Goal: Transaction & Acquisition: Book appointment/travel/reservation

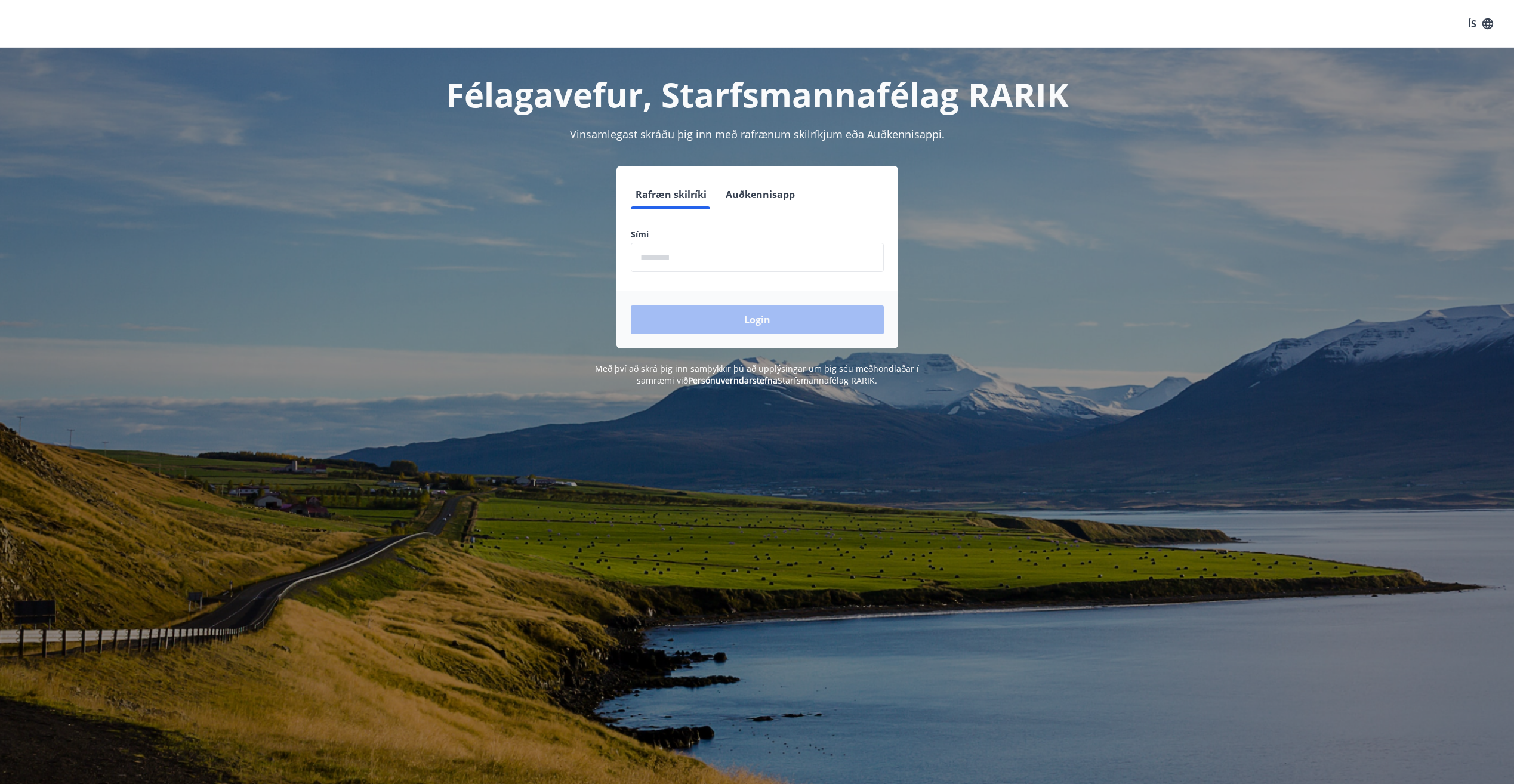
click at [716, 264] on input "phone" at bounding box center [758, 257] width 253 height 29
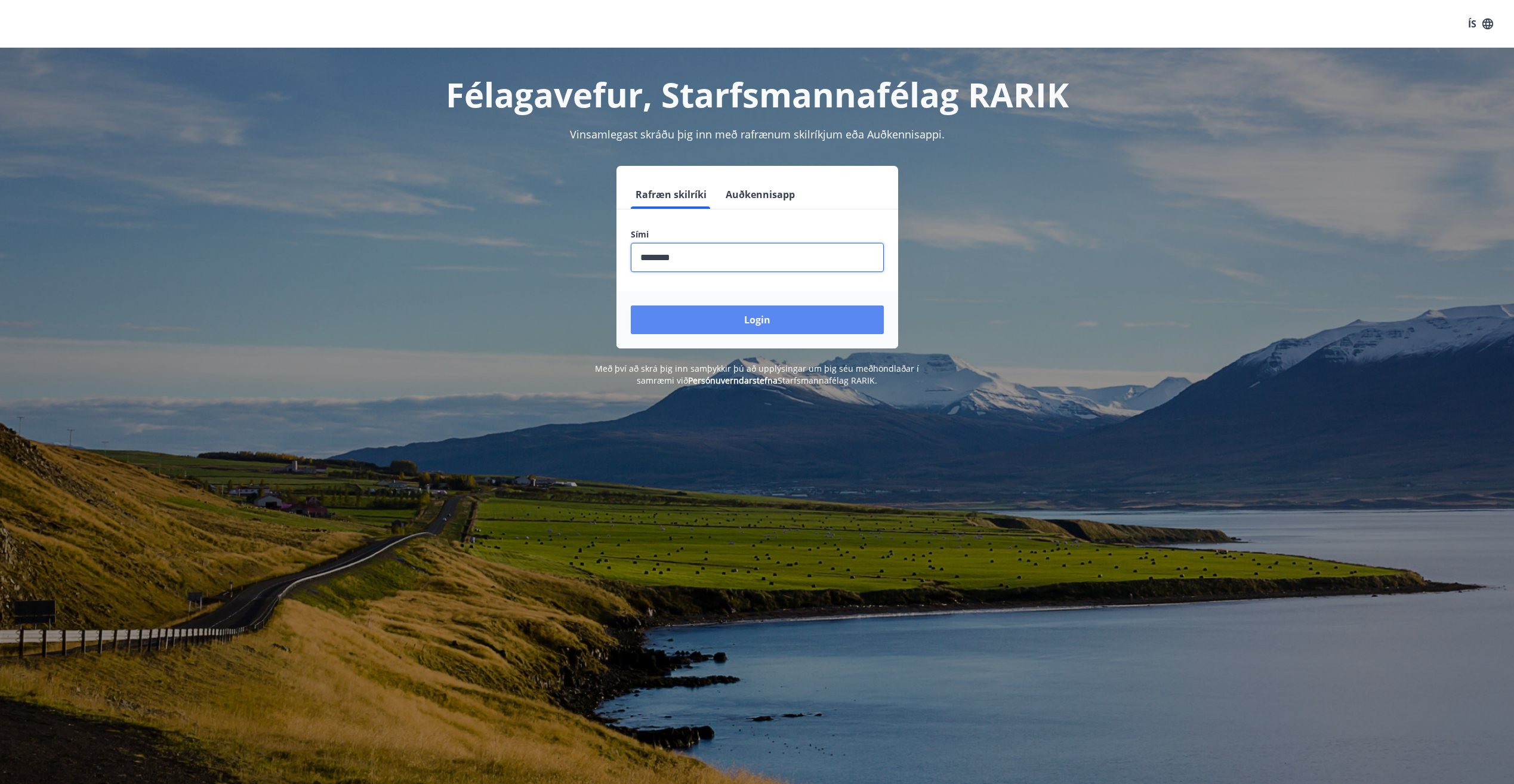
type input "********"
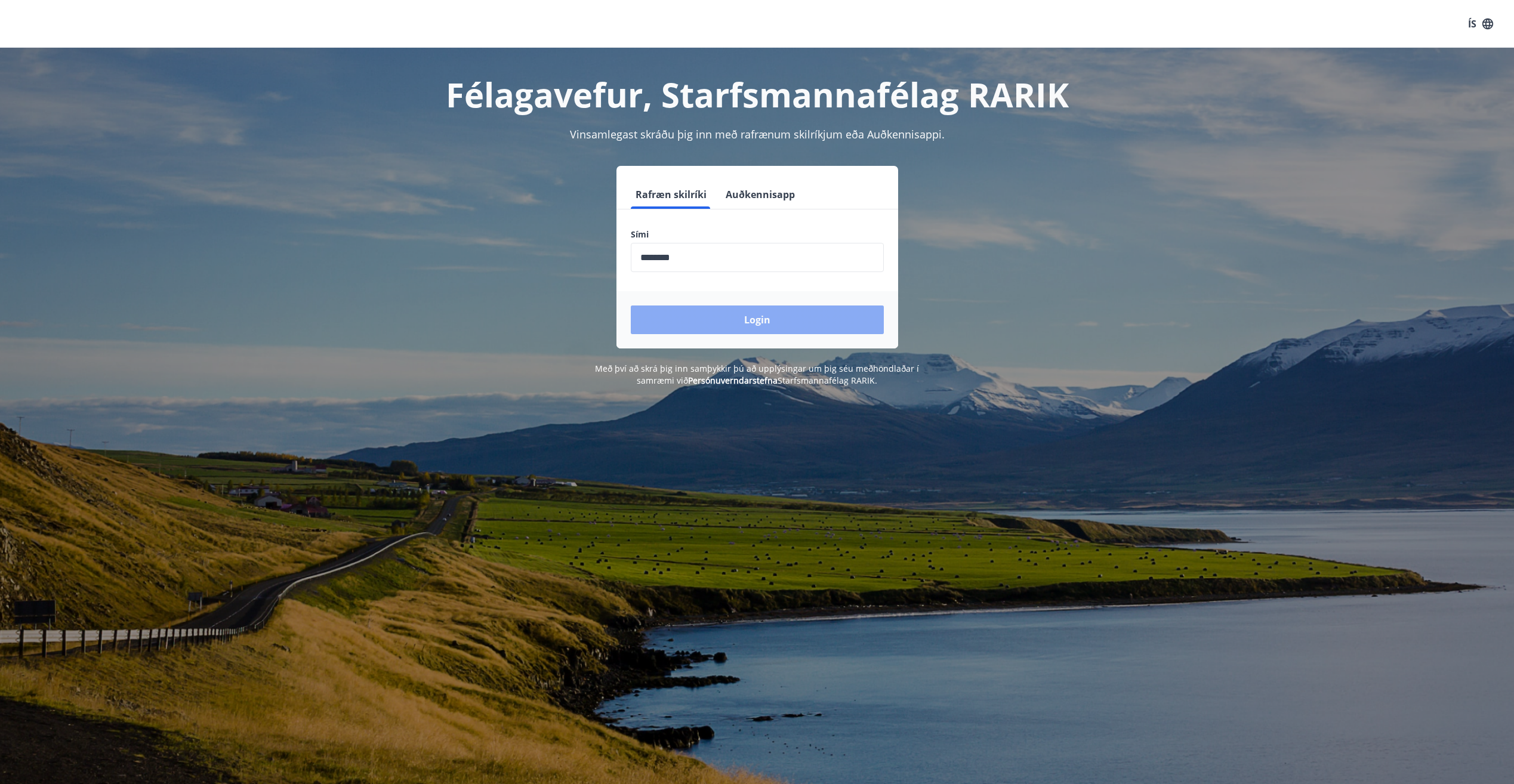
click at [698, 322] on button "Login" at bounding box center [758, 320] width 253 height 29
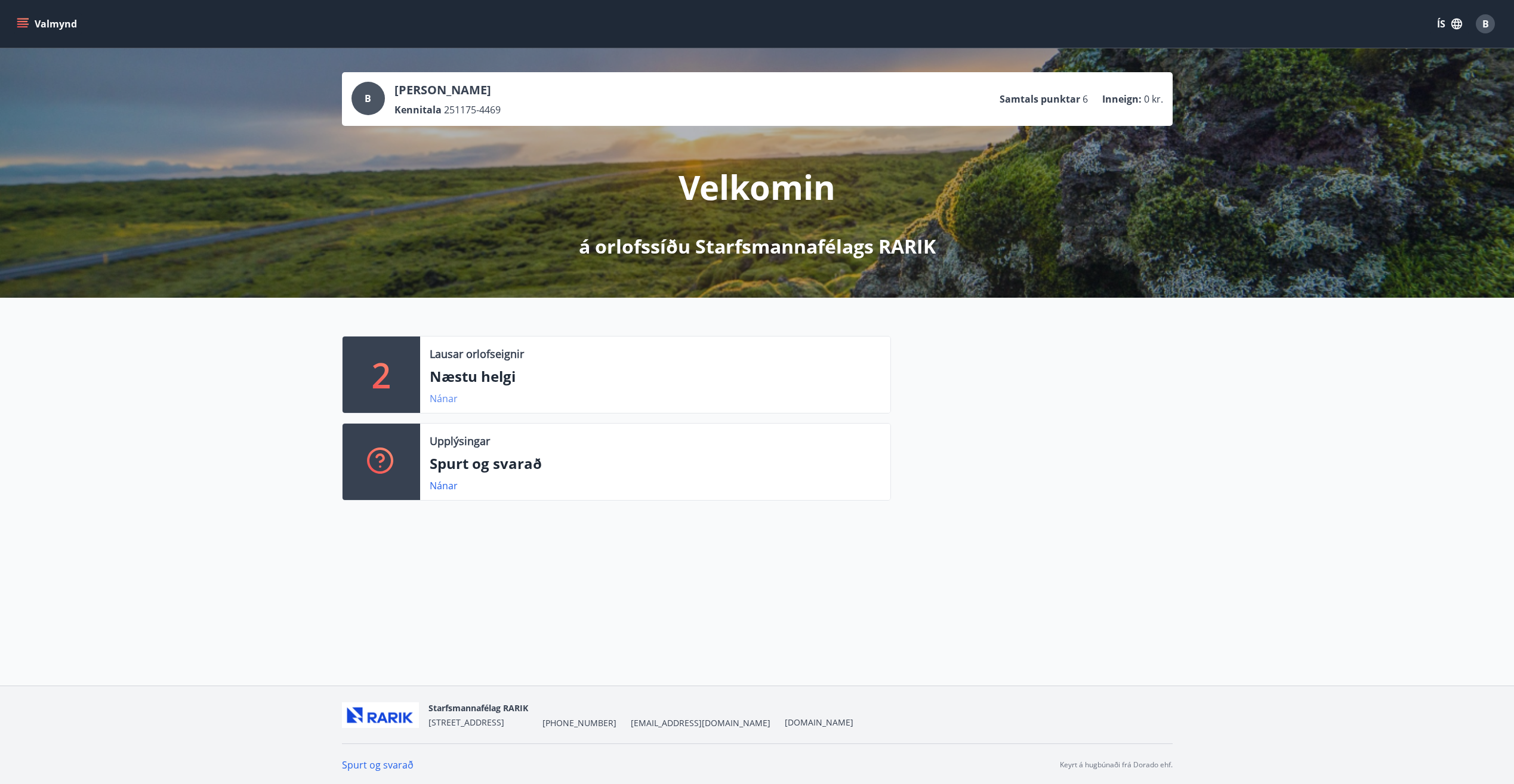
click at [437, 401] on link "Nánar" at bounding box center [444, 398] width 28 height 13
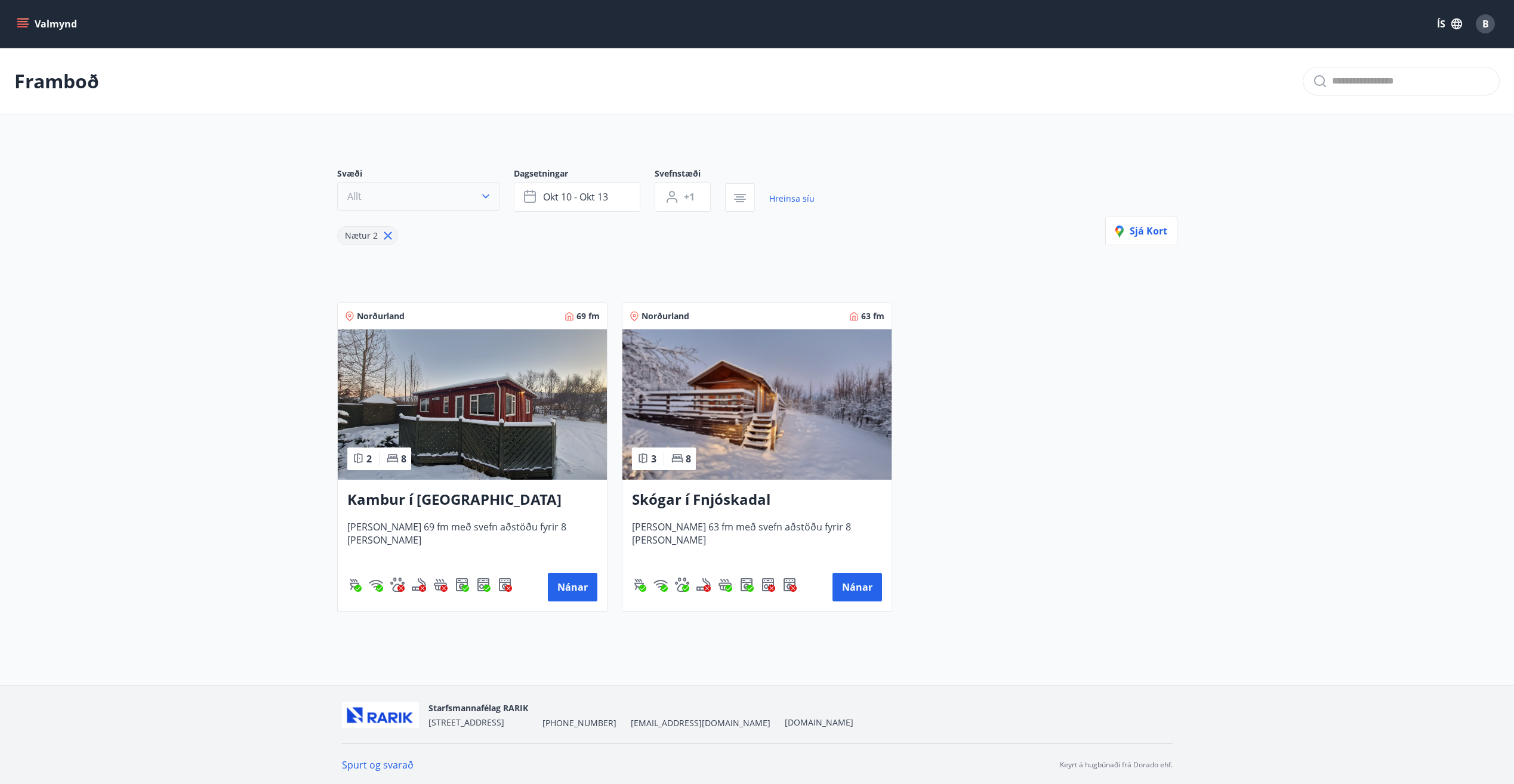
click at [488, 196] on icon "button" at bounding box center [486, 197] width 7 height 4
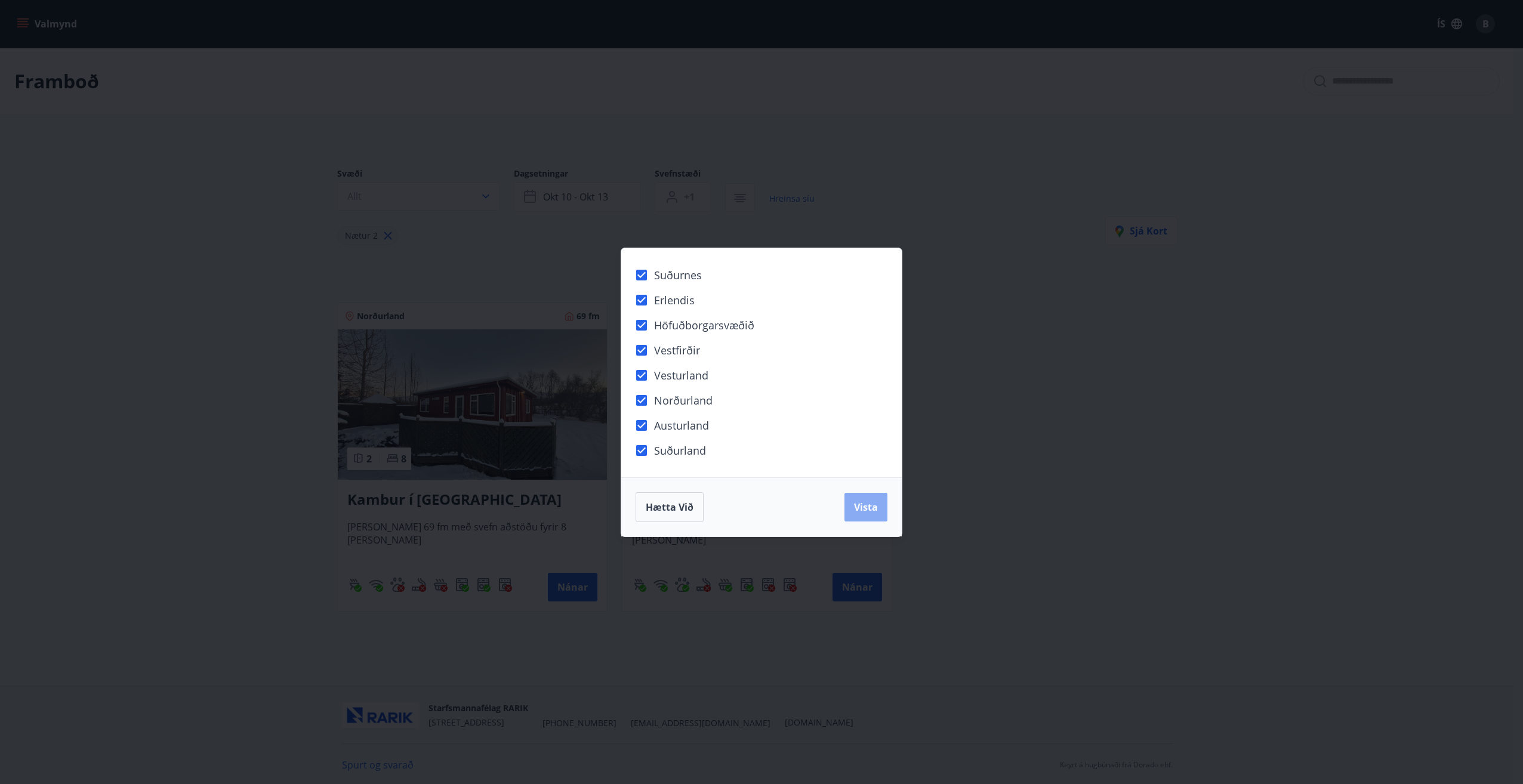
click at [865, 514] on button "Vista" at bounding box center [865, 507] width 43 height 29
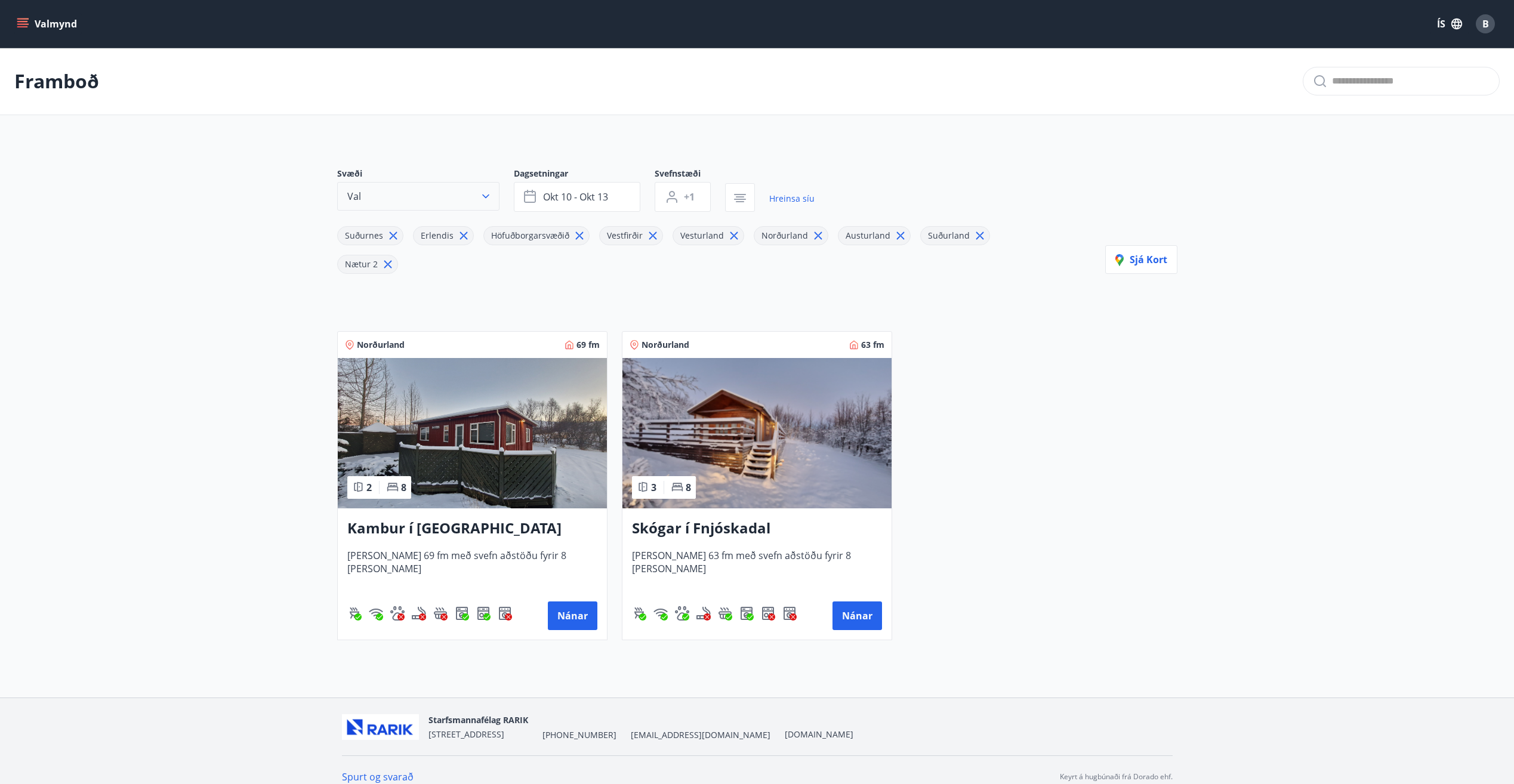
click at [462, 205] on button "Val" at bounding box center [418, 196] width 162 height 29
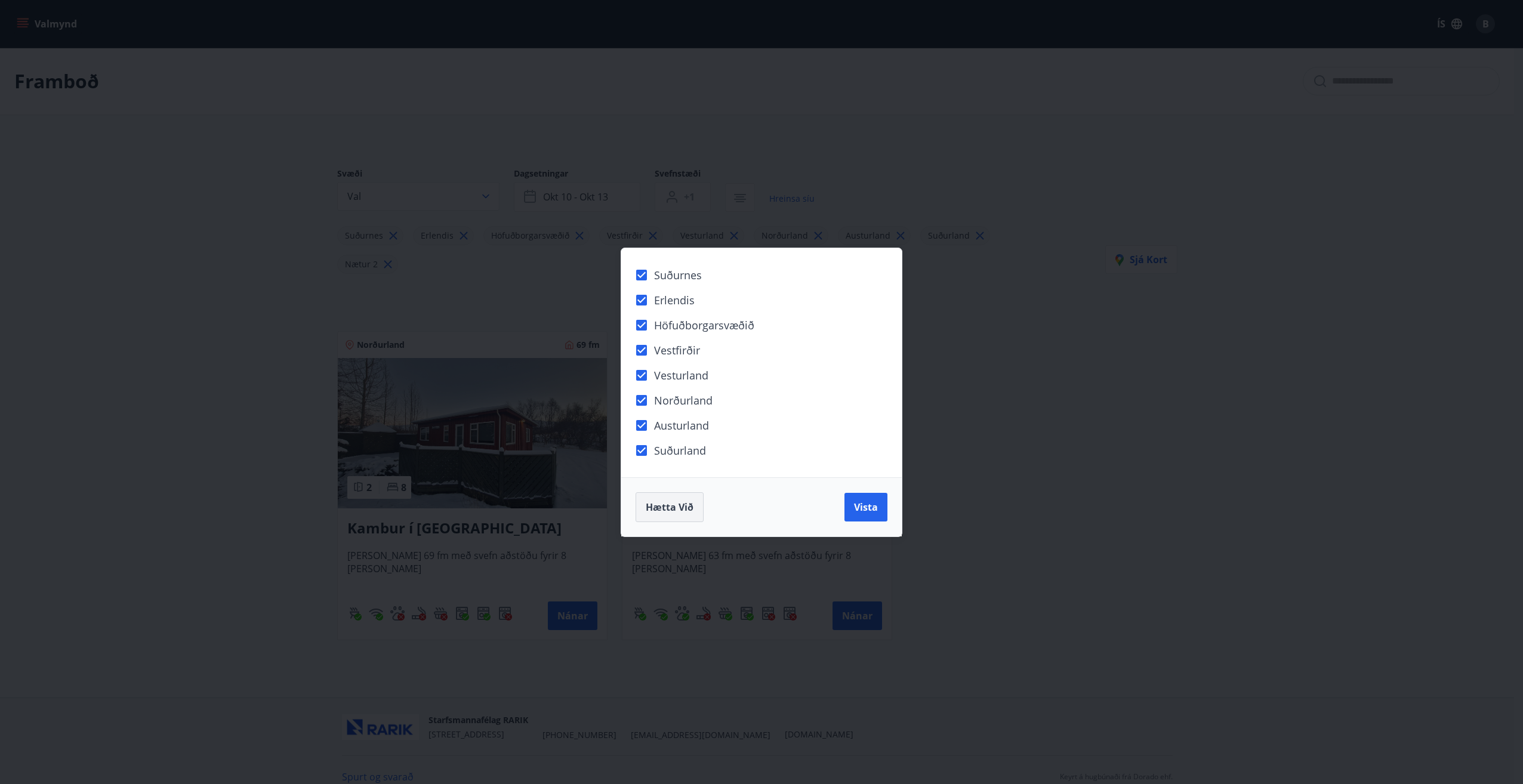
click at [669, 513] on span "Hætta við" at bounding box center [670, 507] width 48 height 13
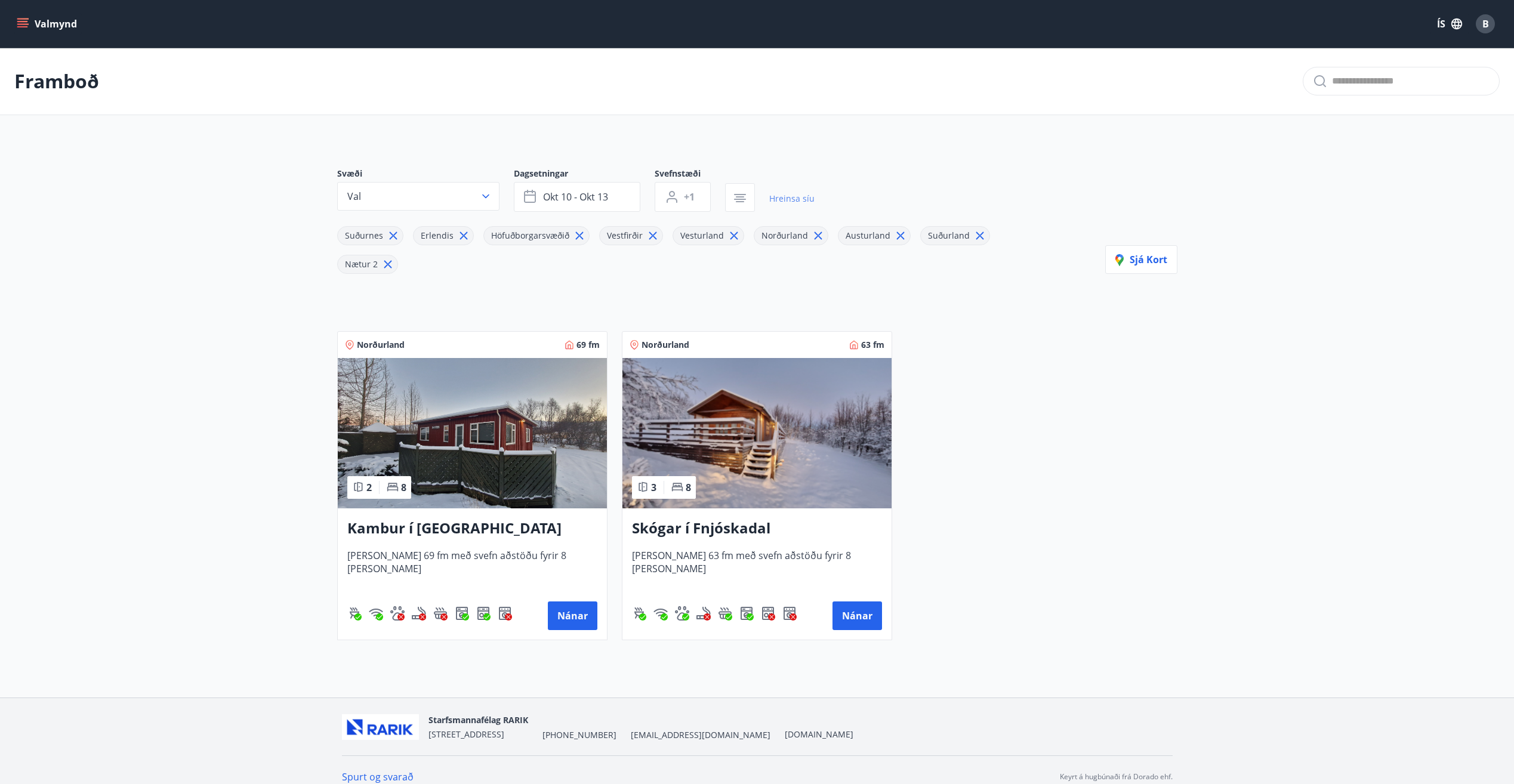
click at [780, 197] on link "Hreinsa síu" at bounding box center [791, 199] width 45 height 27
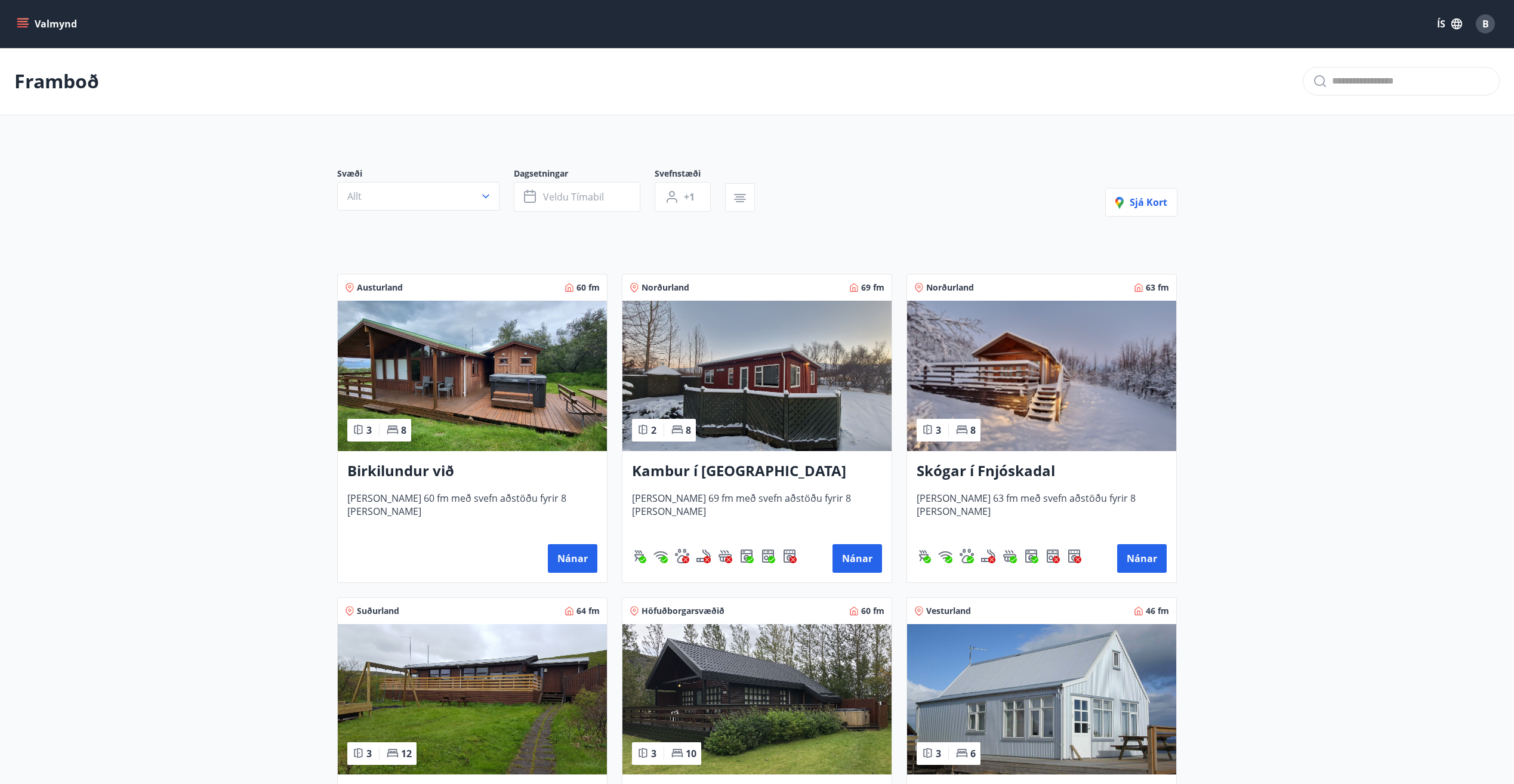
type input "*"
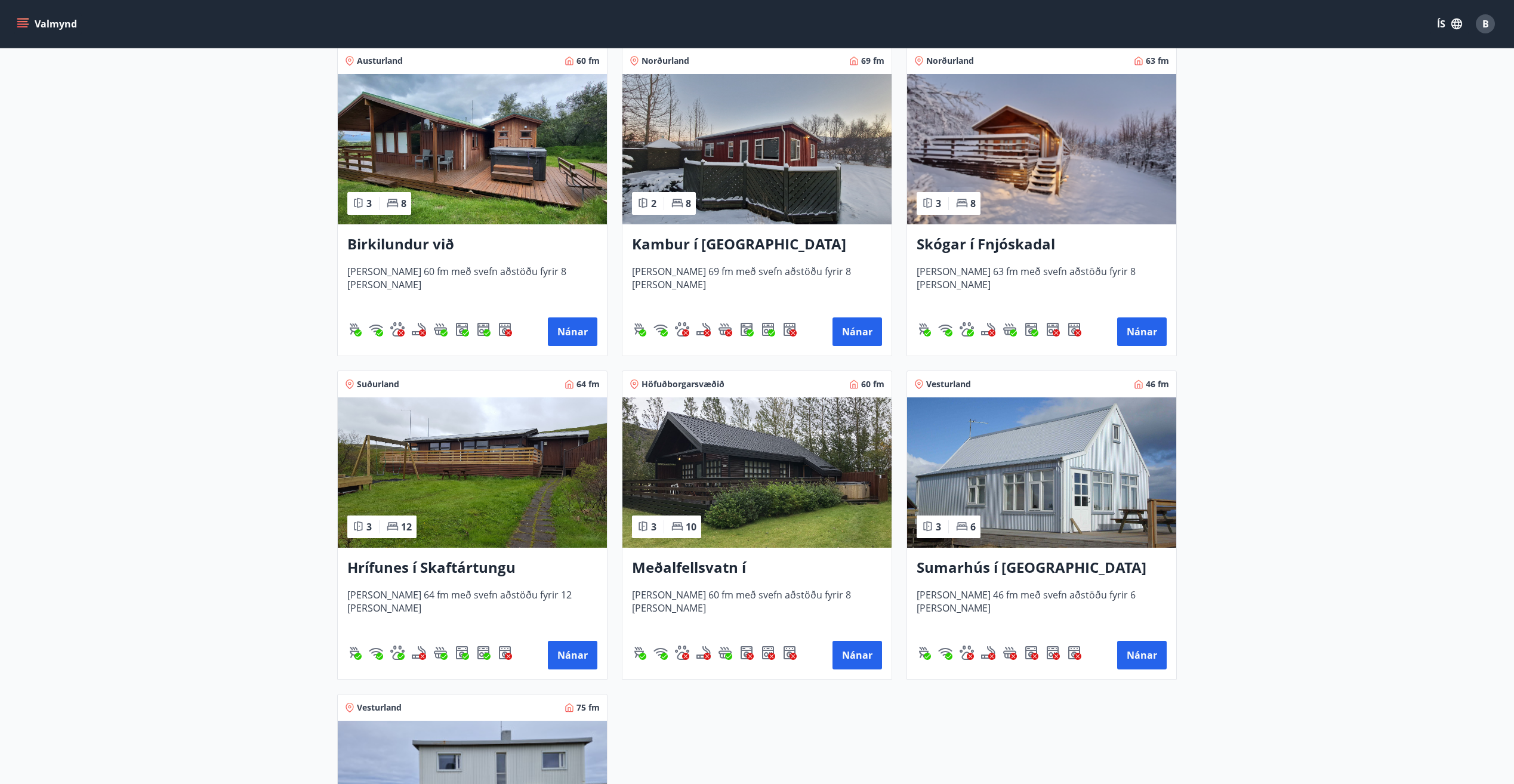
scroll to position [238, 0]
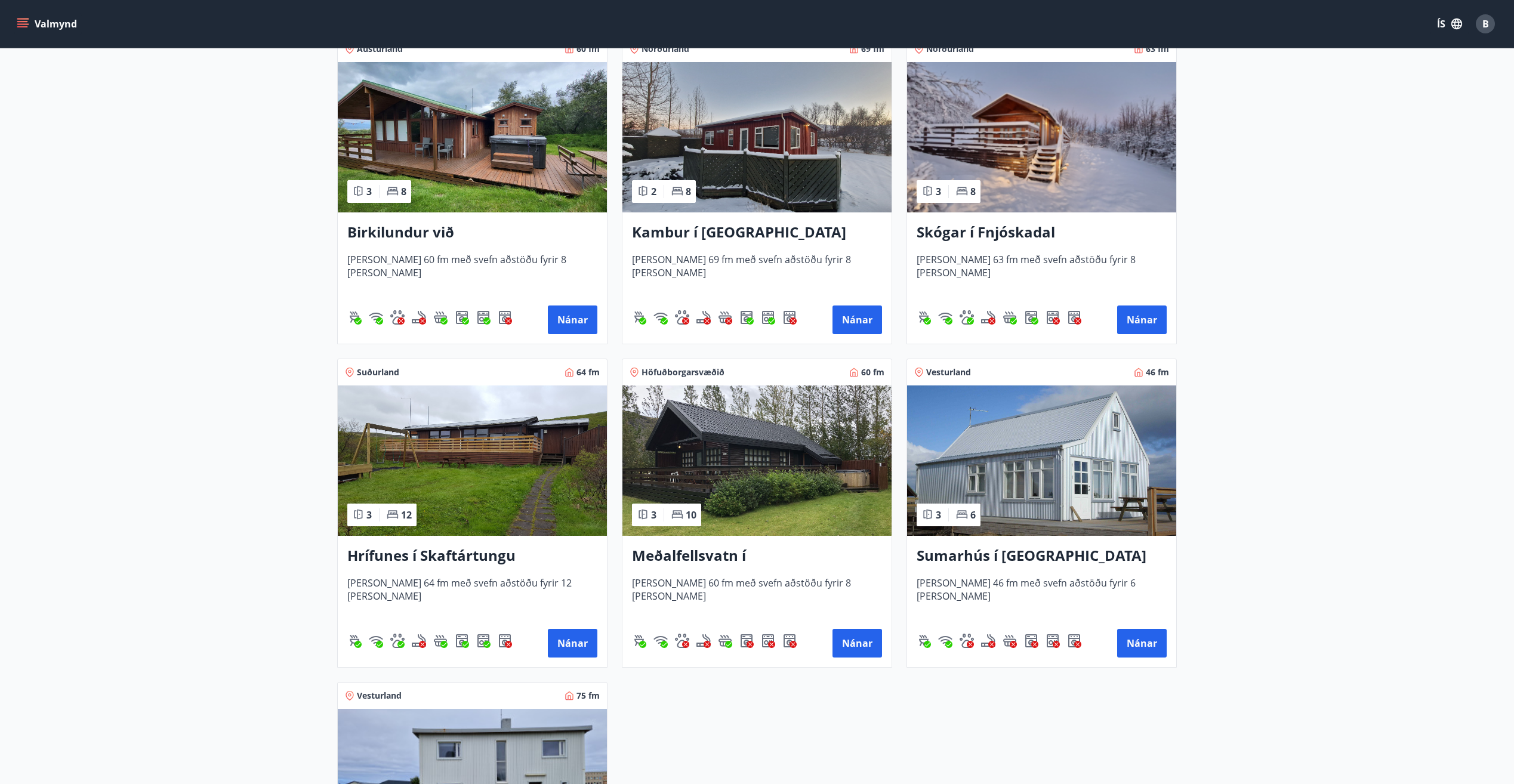
click at [1070, 469] on img at bounding box center [1042, 460] width 269 height 150
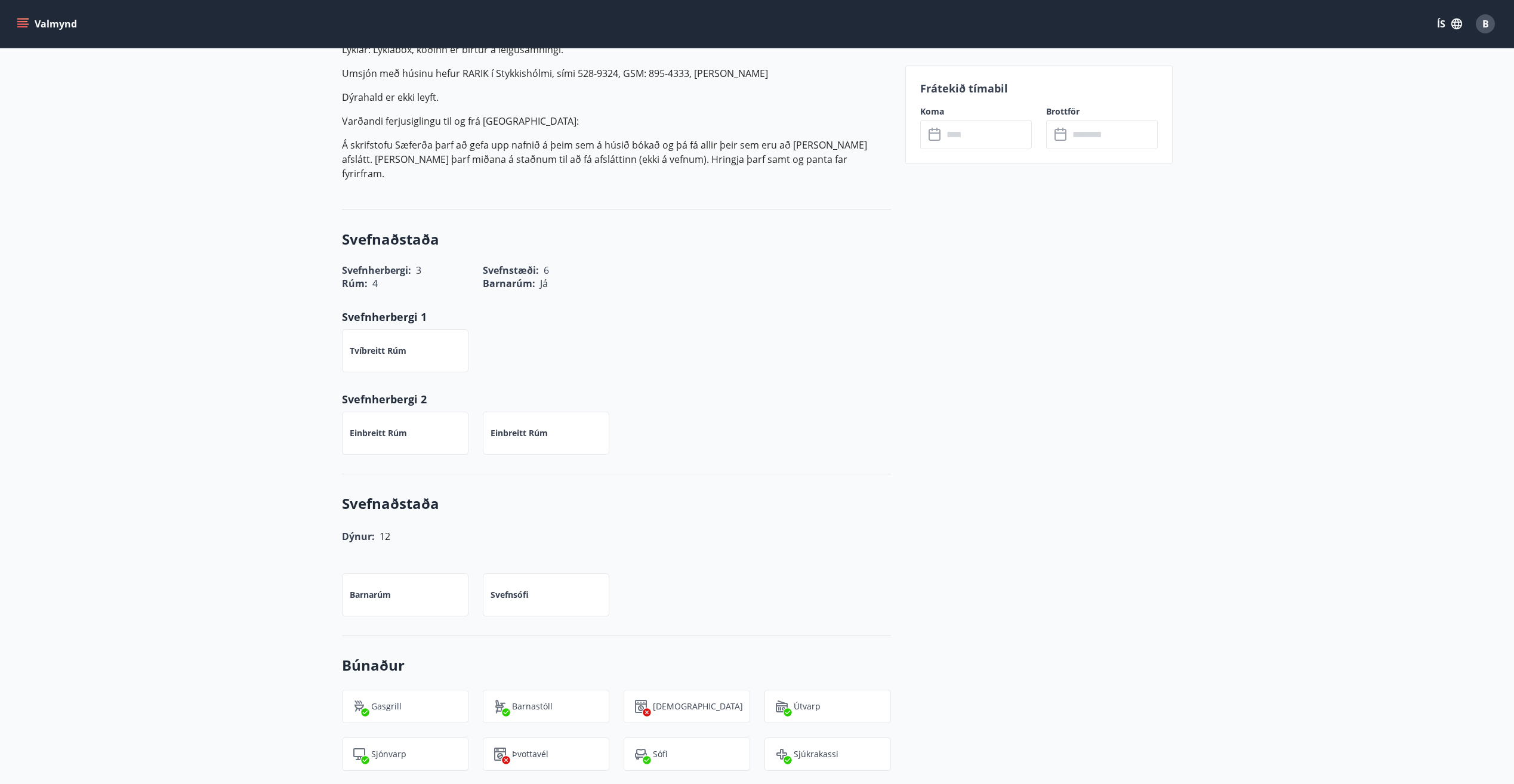
scroll to position [211, 0]
